Goal: Task Accomplishment & Management: Use online tool/utility

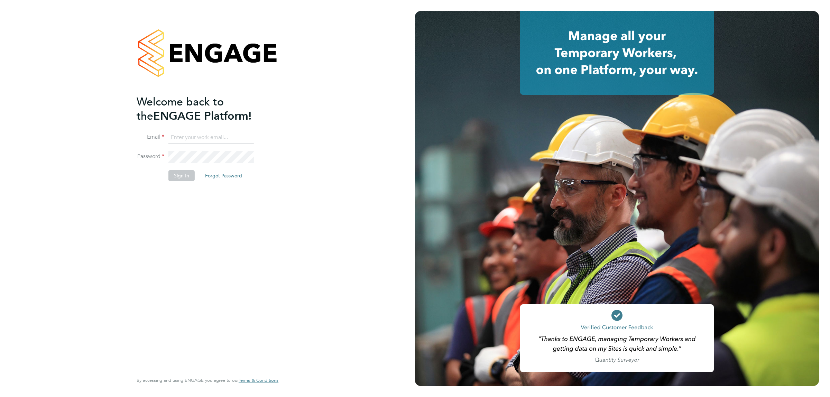
type input "jalaezihe@fr-group.co.uk"
click at [176, 175] on button "Sign In" at bounding box center [181, 175] width 26 height 11
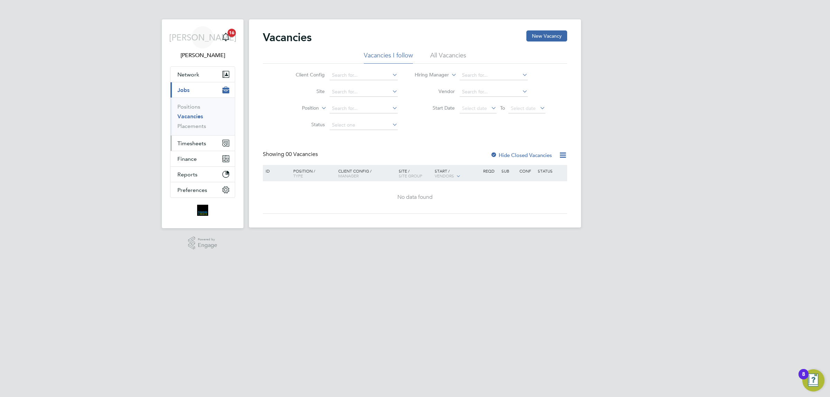
click at [196, 140] on span "Timesheets" at bounding box center [191, 143] width 29 height 7
click at [196, 145] on span "Timesheets" at bounding box center [191, 143] width 29 height 7
click at [195, 123] on link "Timesheets" at bounding box center [191, 122] width 29 height 7
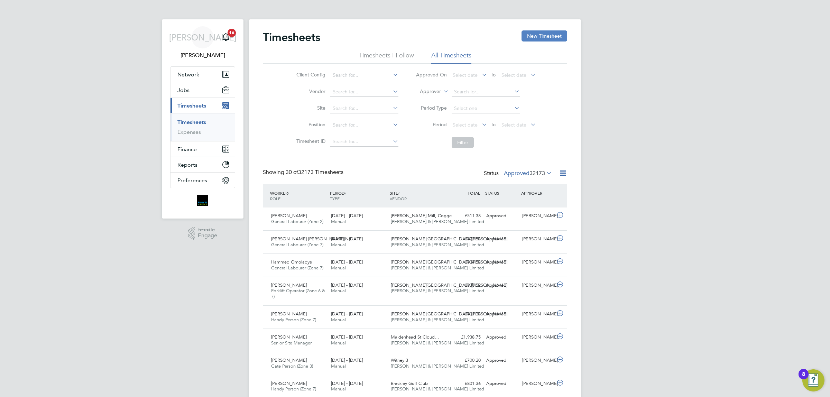
click at [536, 33] on button "New Timesheet" at bounding box center [544, 35] width 46 height 11
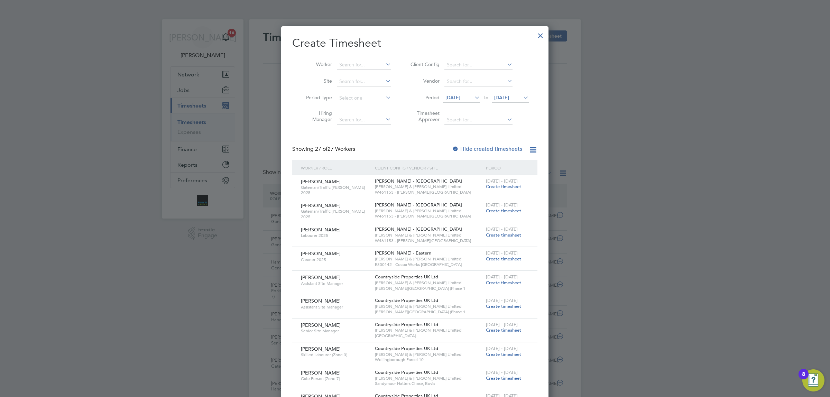
click at [361, 57] on li "Worker" at bounding box center [346, 65] width 108 height 17
click at [347, 62] on input at bounding box center [364, 65] width 54 height 10
click at [376, 72] on li "[PERSON_NAME]" at bounding box center [363, 74] width 55 height 9
type input "[PERSON_NAME]"
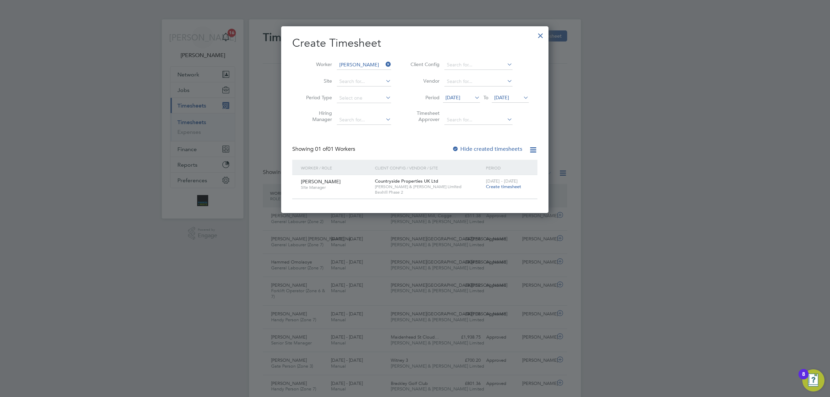
click at [384, 65] on icon at bounding box center [384, 64] width 0 height 10
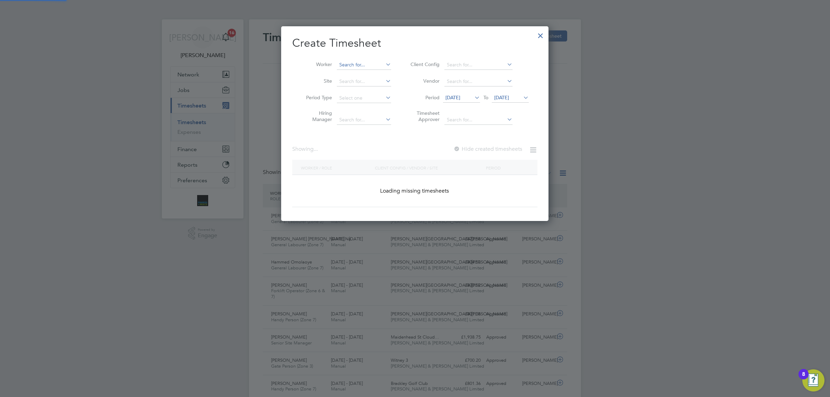
click at [361, 66] on input at bounding box center [364, 65] width 54 height 10
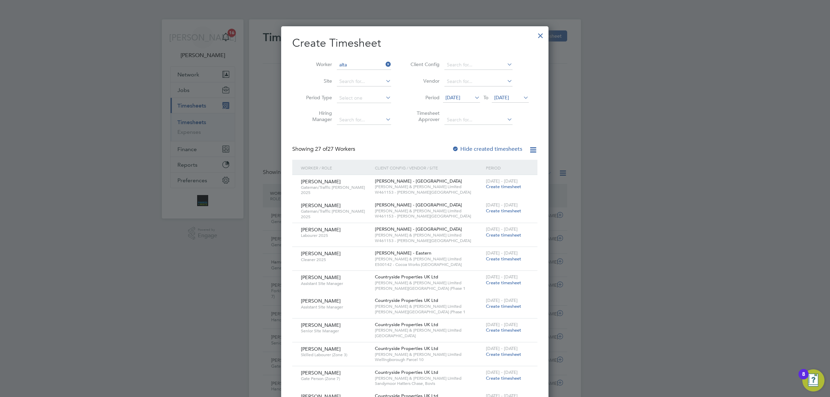
click at [366, 72] on li "[PERSON_NAME] [PERSON_NAME]" at bounding box center [383, 74] width 94 height 9
type input "[PERSON_NAME]"
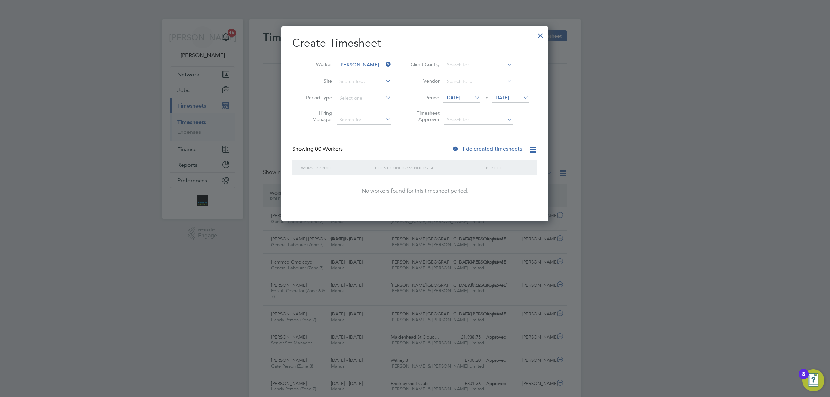
click at [462, 149] on label "Hide created timesheets" at bounding box center [487, 149] width 70 height 7
click at [509, 94] on span "[DATE]" at bounding box center [501, 97] width 15 height 6
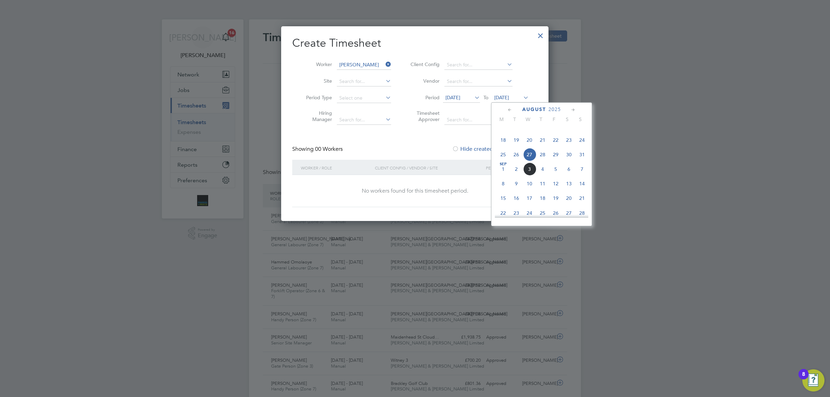
click at [578, 161] on span "31" at bounding box center [581, 154] width 13 height 13
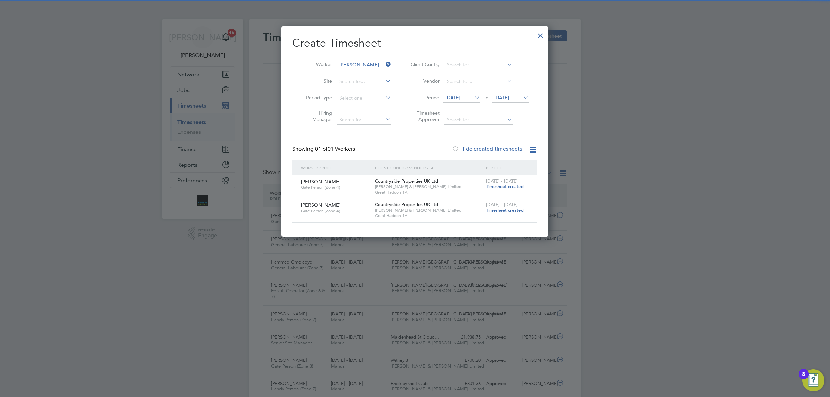
click at [502, 210] on span "Timesheet created" at bounding box center [505, 210] width 38 height 6
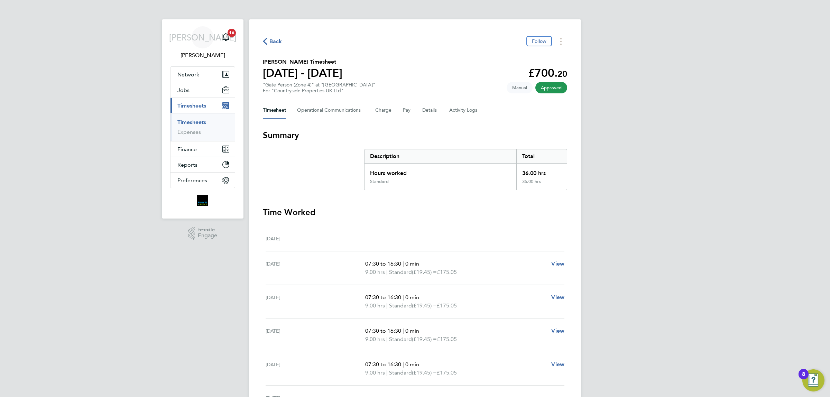
click at [269, 40] on span "Back" at bounding box center [275, 41] width 13 height 8
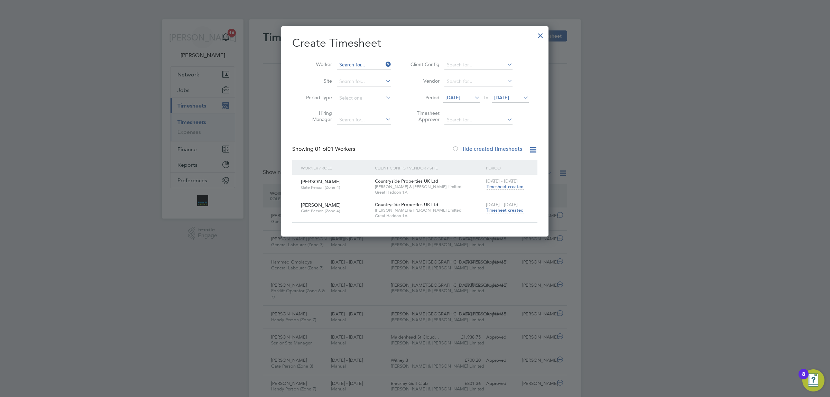
click at [373, 61] on input at bounding box center [364, 65] width 54 height 10
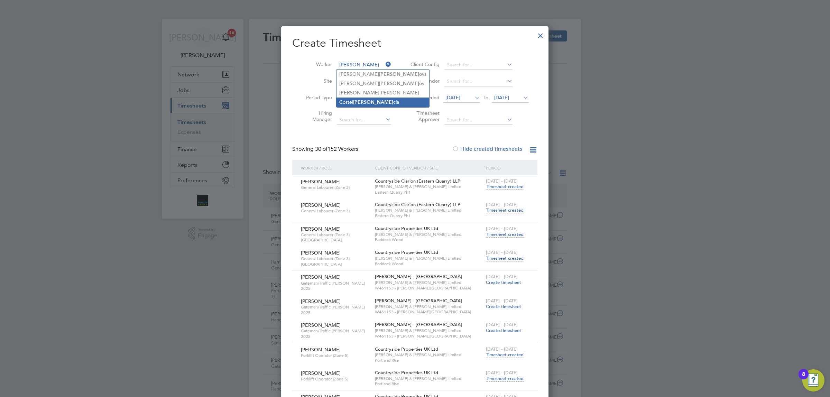
click at [366, 102] on li "[PERSON_NAME]" at bounding box center [382, 102] width 93 height 9
type input "[PERSON_NAME]"
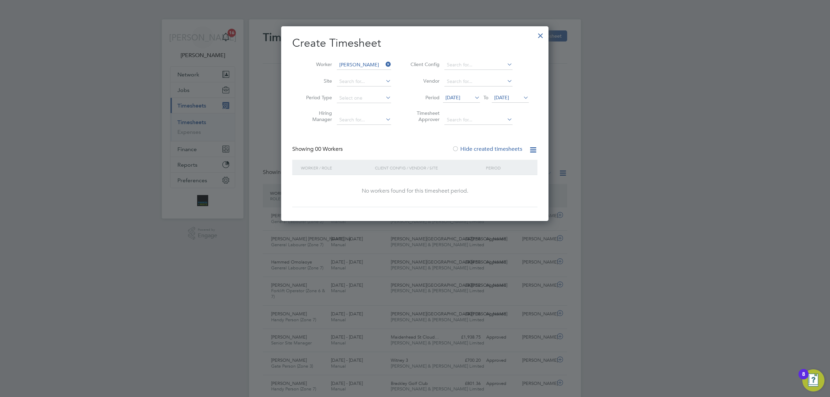
click at [522, 98] on icon at bounding box center [522, 98] width 0 height 10
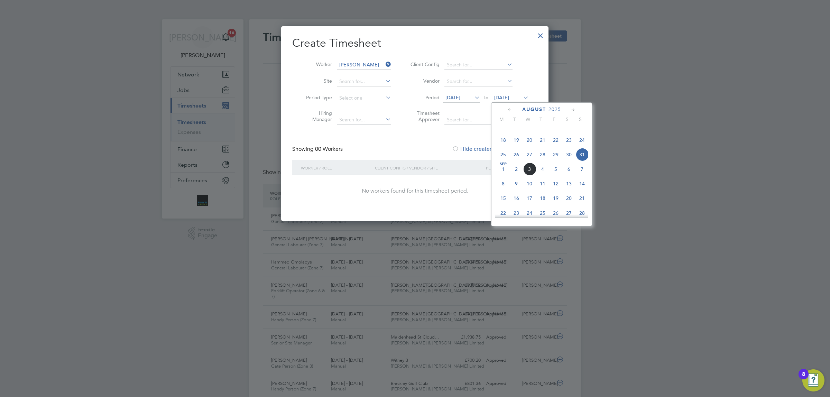
click at [584, 158] on div "[DATE] 2 3 4 5 6 7 8 9 10 11 12 13 14 15 16 17 18 19 20 21 22 23 24 25 26 27 28…" at bounding box center [546, 126] width 102 height 73
click at [584, 161] on span "31" at bounding box center [581, 154] width 13 height 13
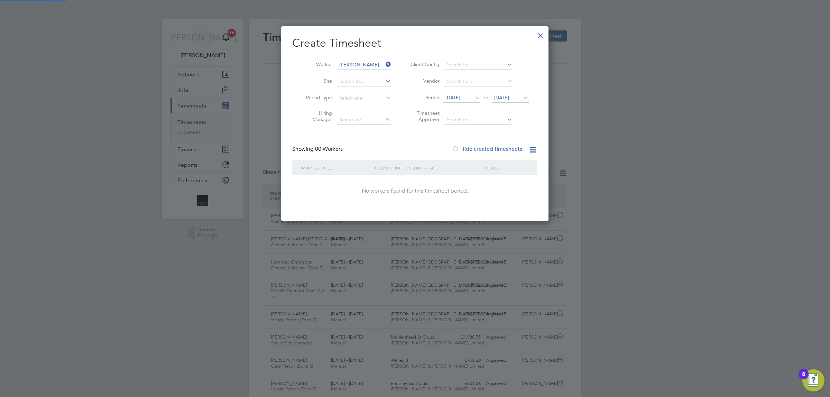
click at [473, 96] on icon at bounding box center [473, 98] width 0 height 10
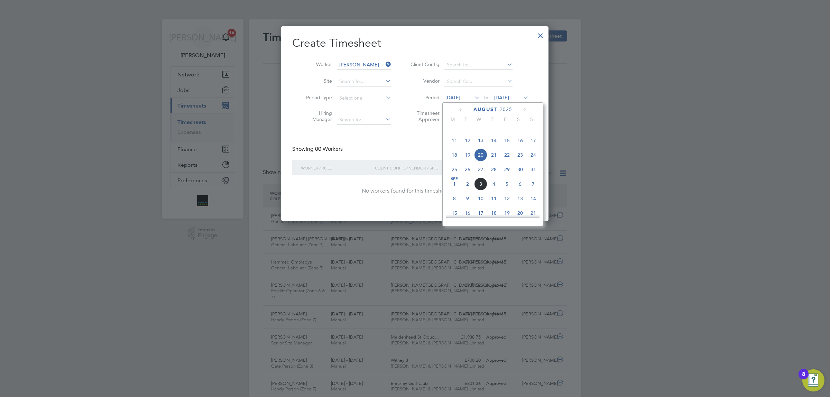
click at [453, 161] on span "18" at bounding box center [454, 154] width 13 height 13
